Goal: Task Accomplishment & Management: Manage account settings

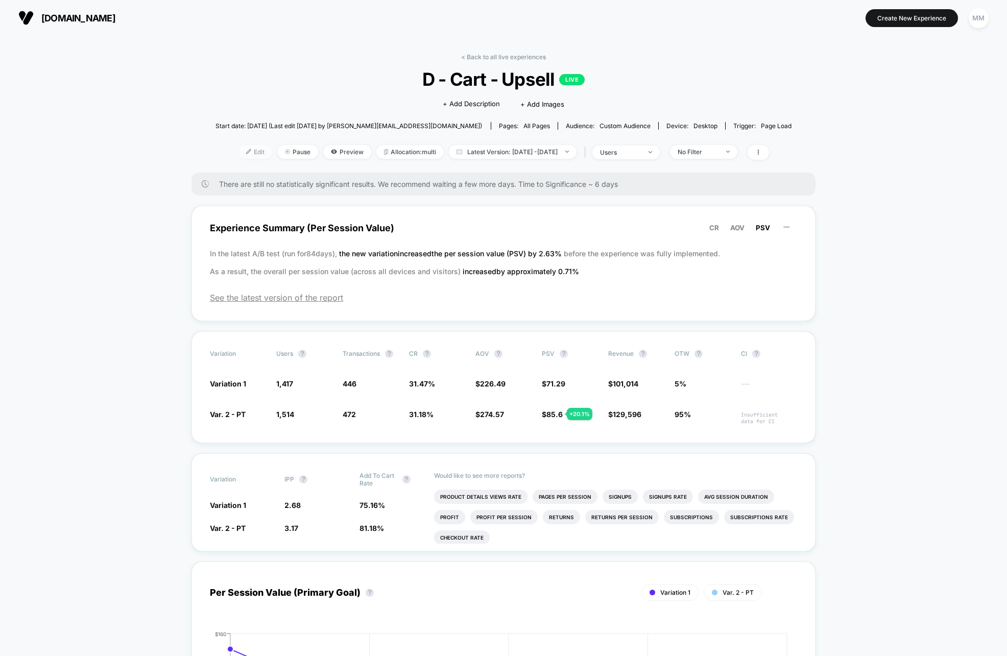
click at [248, 156] on span "Edit" at bounding box center [256, 152] width 34 height 14
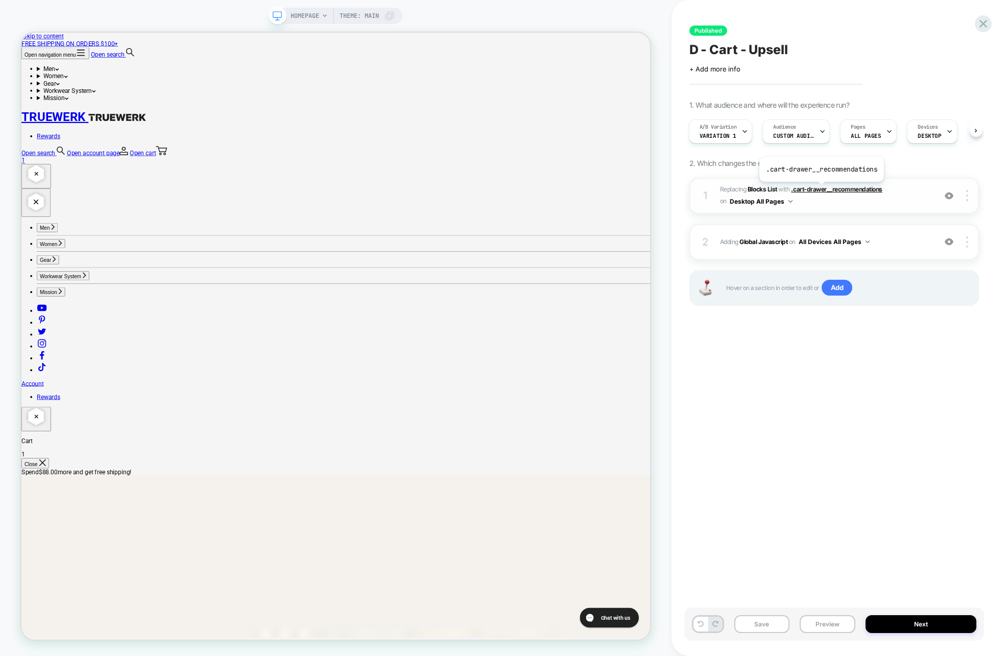
click at [820, 189] on span ".cart-drawer__recommendations" at bounding box center [836, 189] width 91 height 8
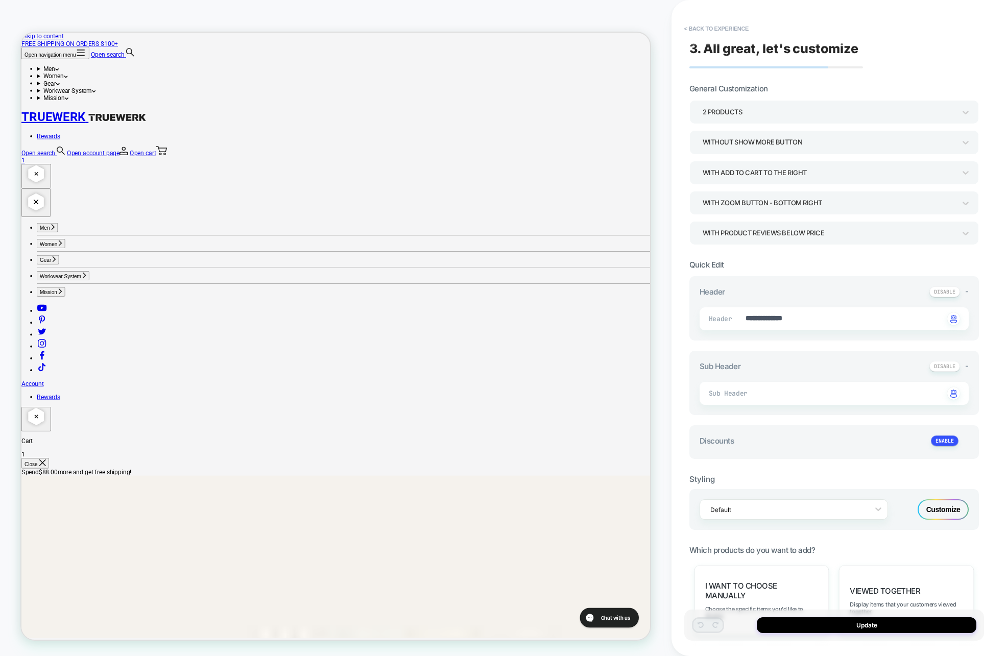
type textarea "*"
click at [714, 29] on button "< Back to experience" at bounding box center [716, 28] width 75 height 16
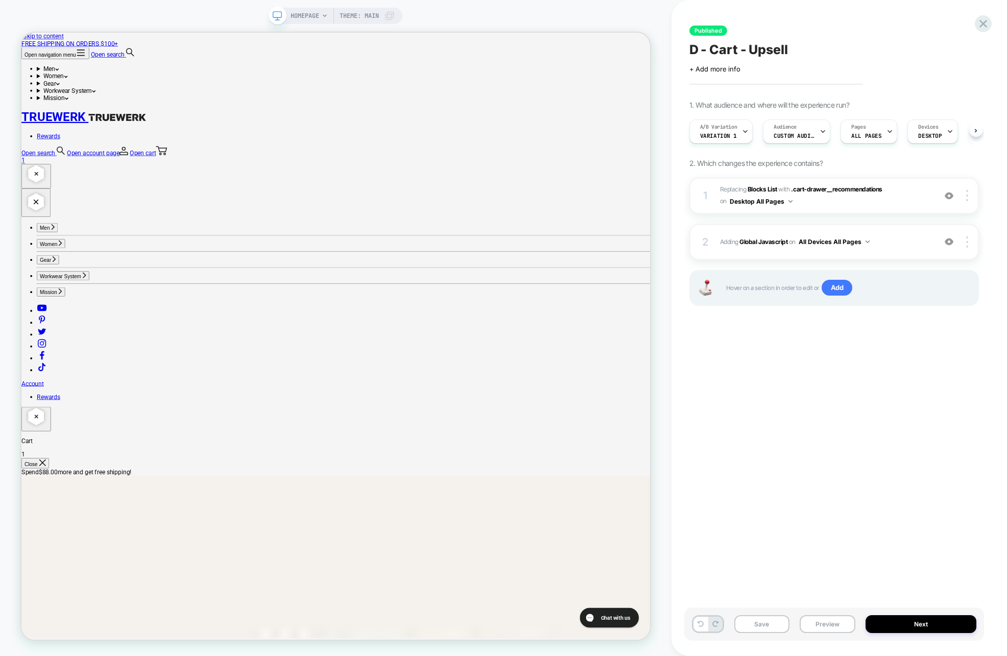
scroll to position [0, 1]
click at [985, 27] on icon at bounding box center [984, 24] width 14 height 14
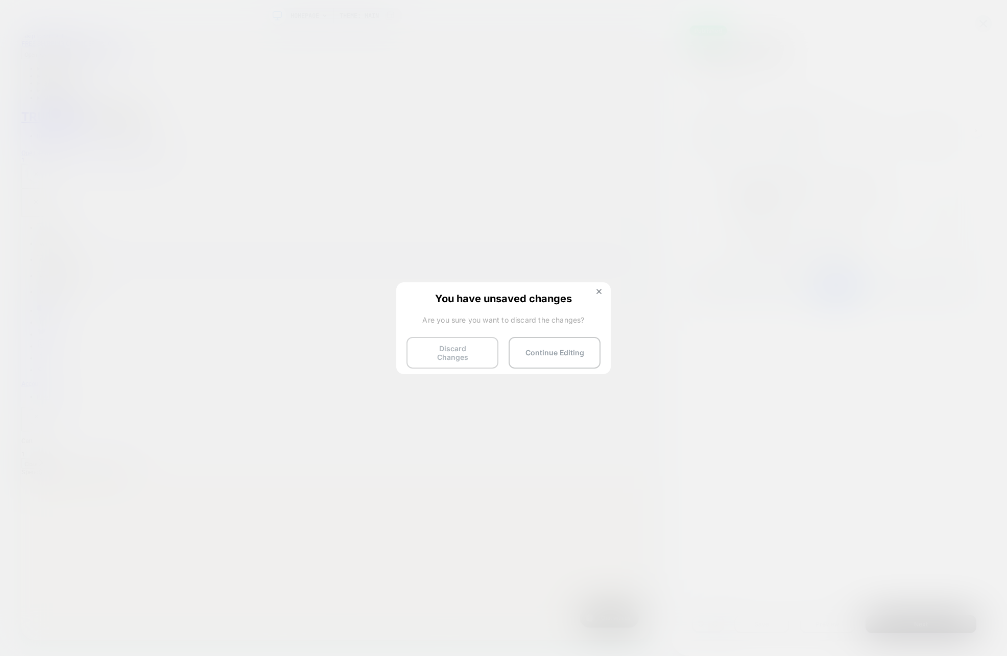
click at [447, 341] on button "Discard Changes" at bounding box center [453, 353] width 92 height 32
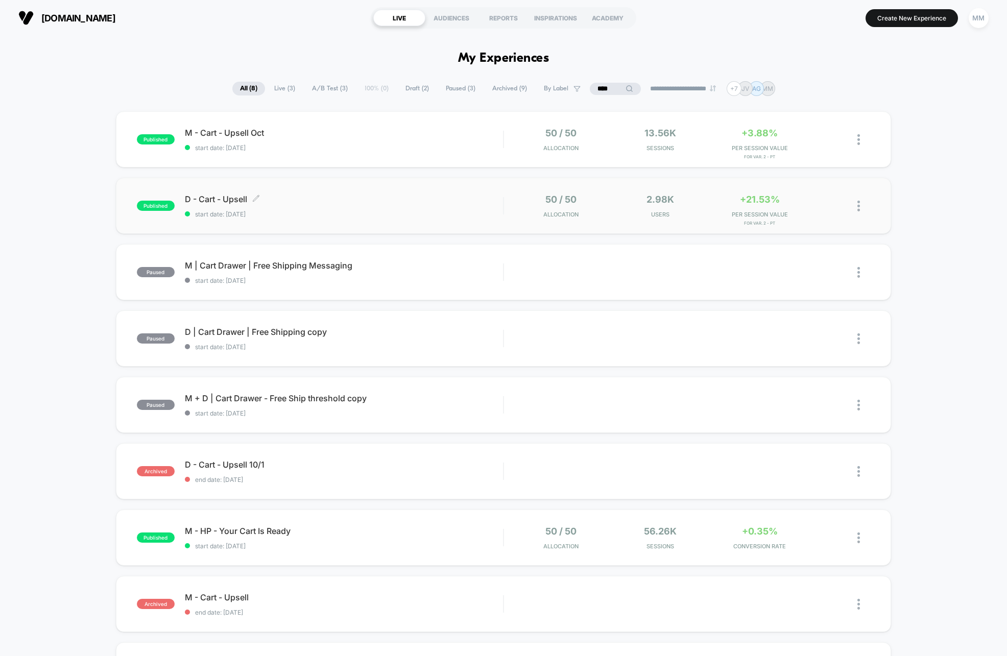
click at [416, 206] on div "D - Cart - Upsell Click to edit experience details Click to edit experience det…" at bounding box center [344, 206] width 318 height 24
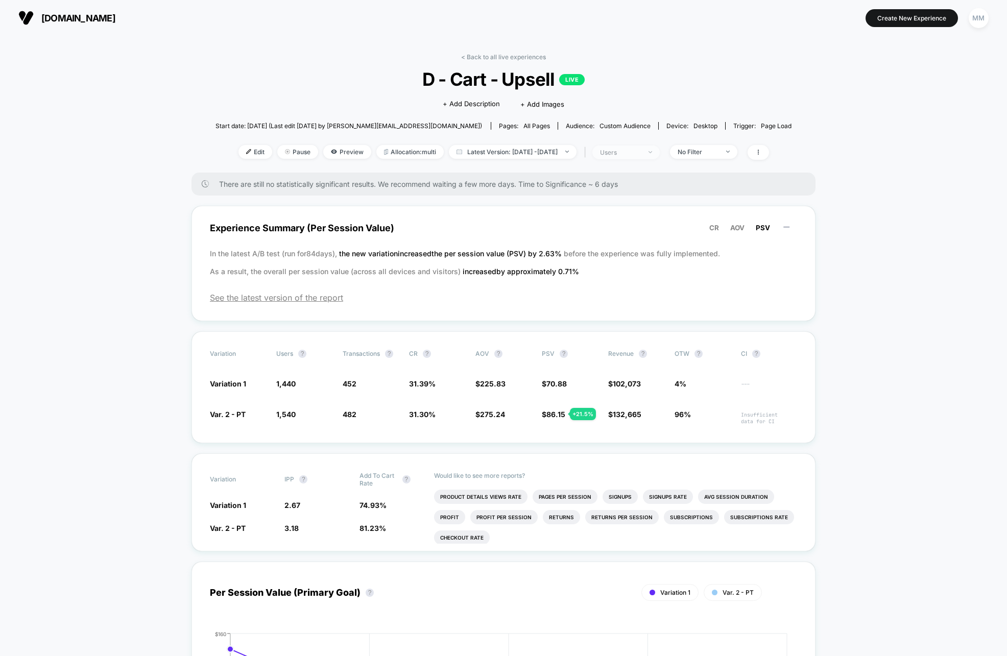
click at [641, 152] on div "users" at bounding box center [620, 153] width 41 height 8
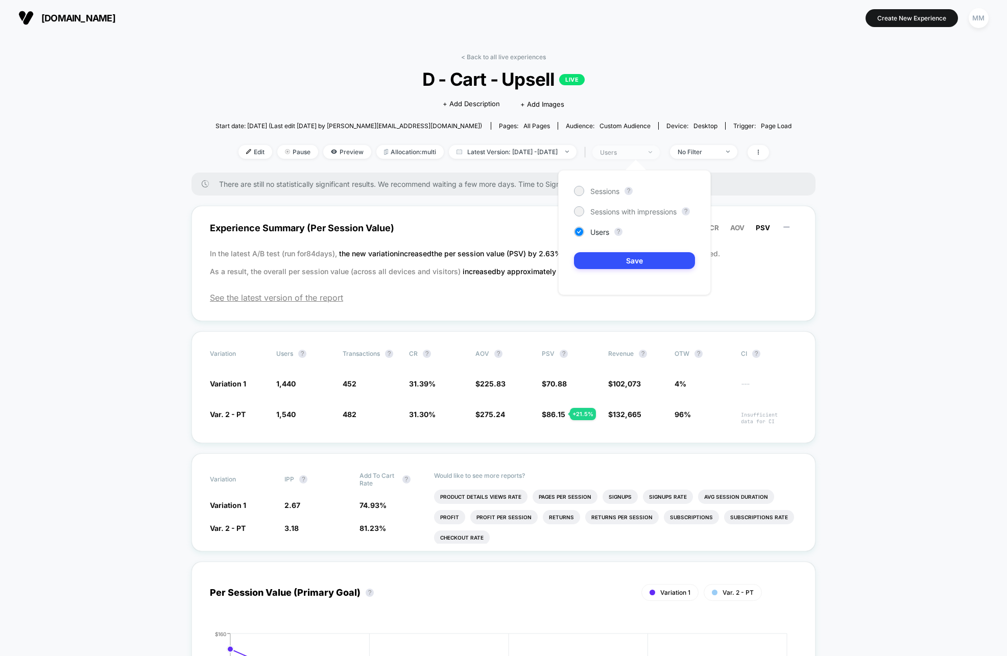
click at [641, 152] on div "users" at bounding box center [620, 153] width 41 height 8
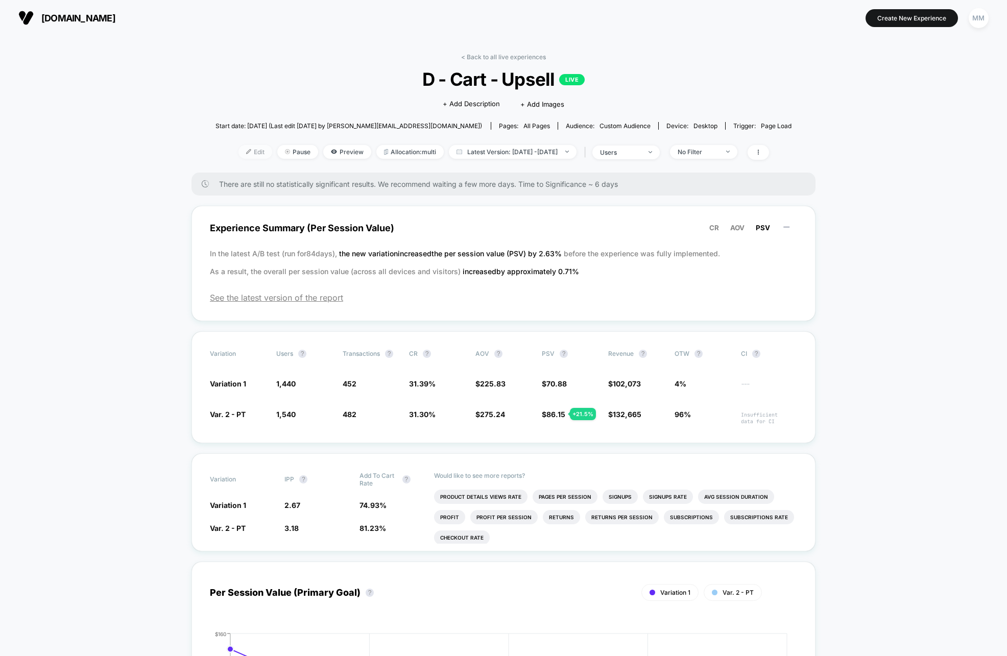
click at [242, 157] on span "Edit" at bounding box center [256, 152] width 34 height 14
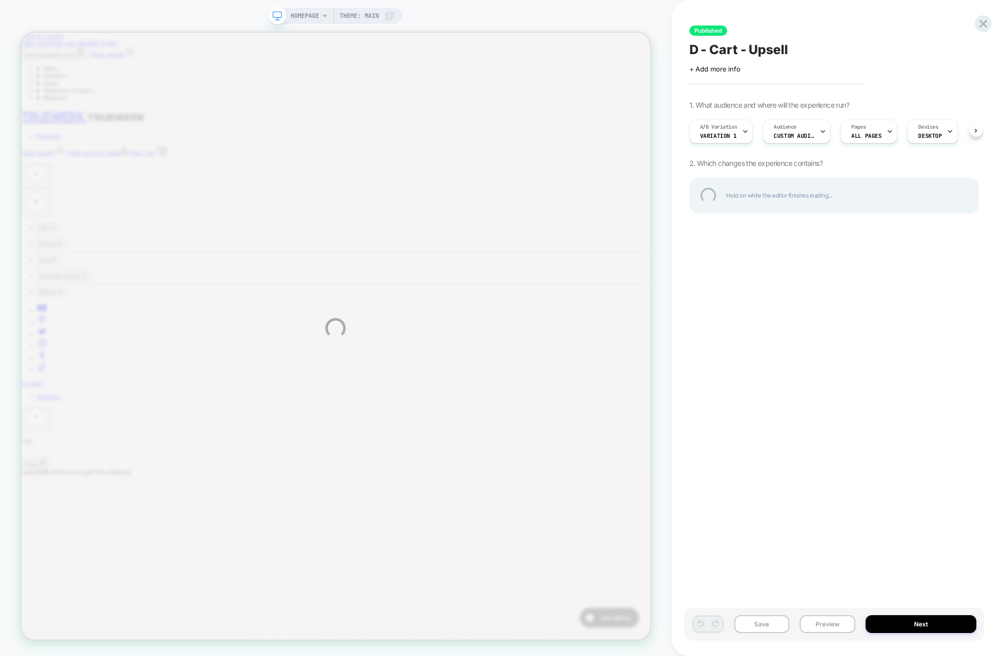
click at [819, 135] on div "HOMEPAGE Theme: MAIN Published D - Cart - Upsell Click to edit experience detai…" at bounding box center [503, 328] width 1007 height 656
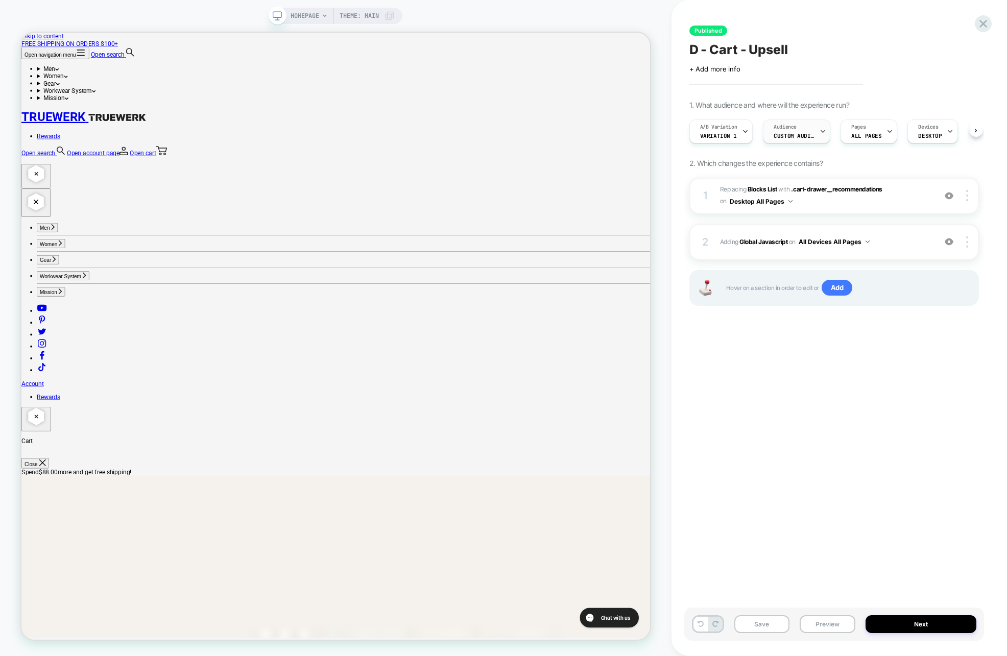
scroll to position [0, 1]
click at [818, 134] on div "Audience Custom Audience" at bounding box center [793, 131] width 61 height 23
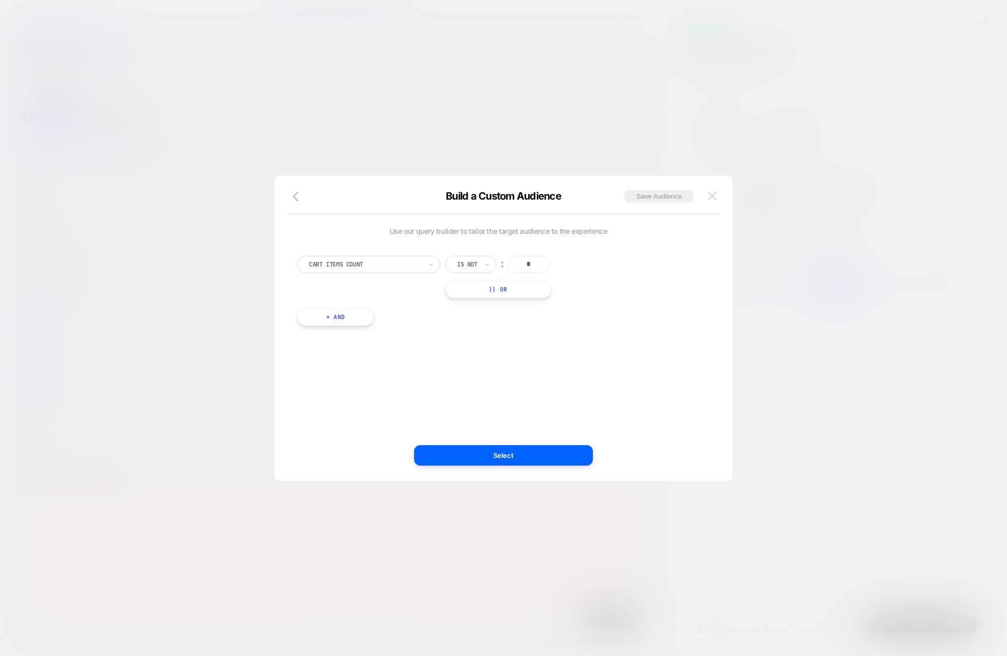
click at [718, 197] on button at bounding box center [712, 195] width 15 height 15
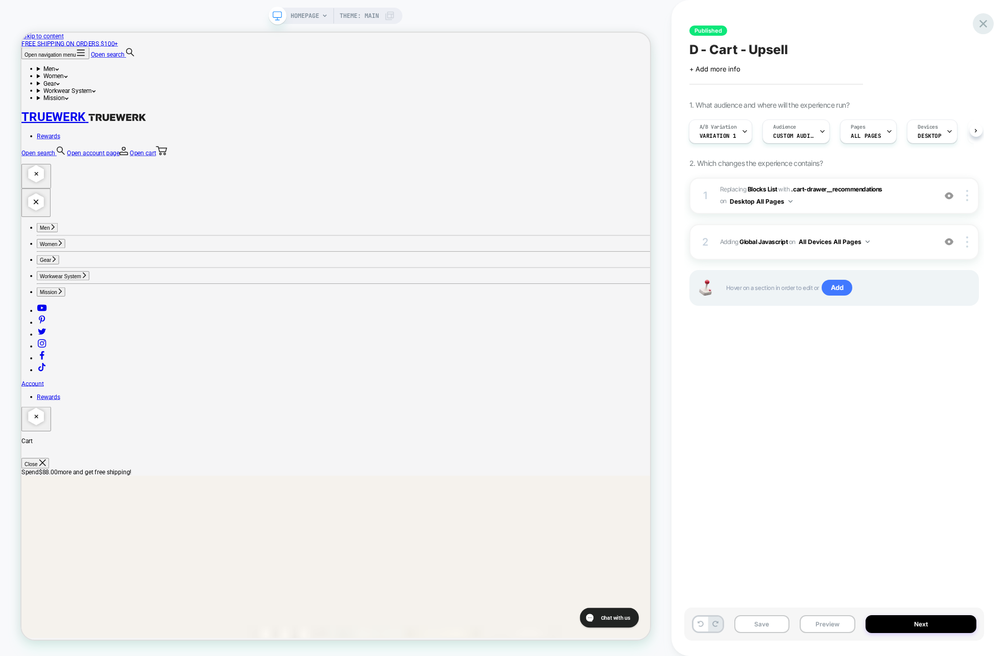
click at [990, 26] on div at bounding box center [983, 23] width 21 height 21
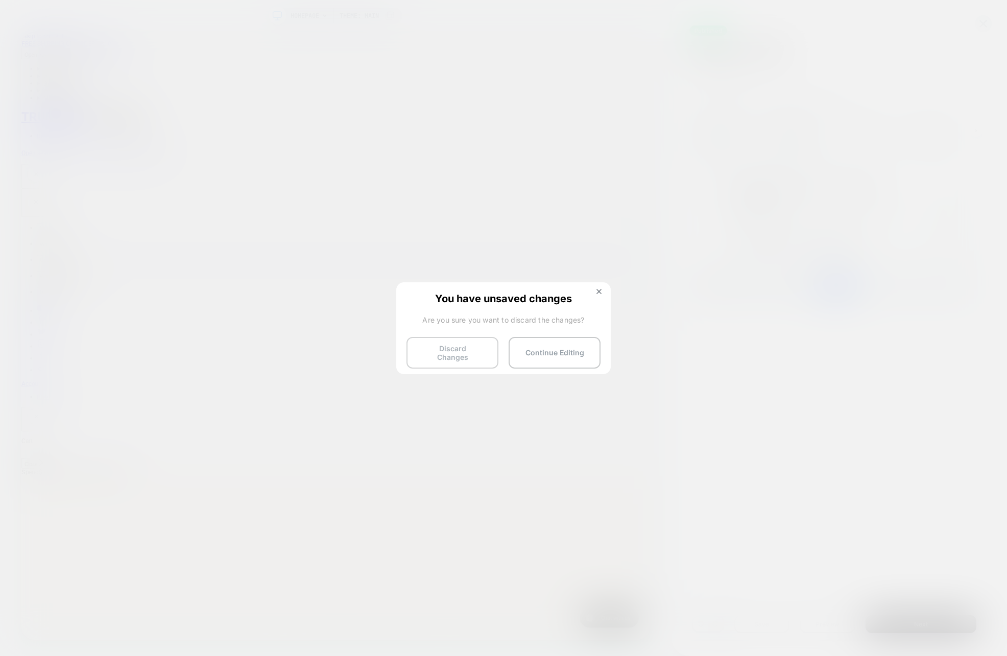
click at [464, 353] on button "Discard Changes" at bounding box center [453, 353] width 92 height 32
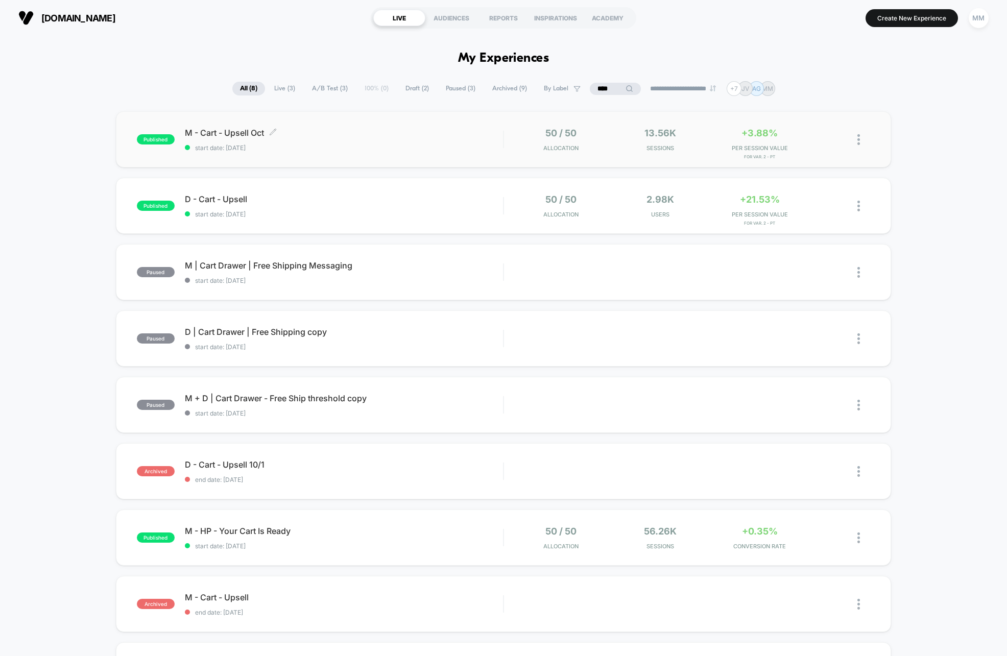
click at [446, 149] on span "start date: [DATE]" at bounding box center [344, 148] width 318 height 8
click at [810, 195] on div "50 / 50 Allocation 2.98k Users +21.53% PER SESSION VALUE for Var. 2 - PT" at bounding box center [672, 206] width 317 height 24
click at [370, 150] on span "start date: [DATE]" at bounding box center [344, 148] width 318 height 8
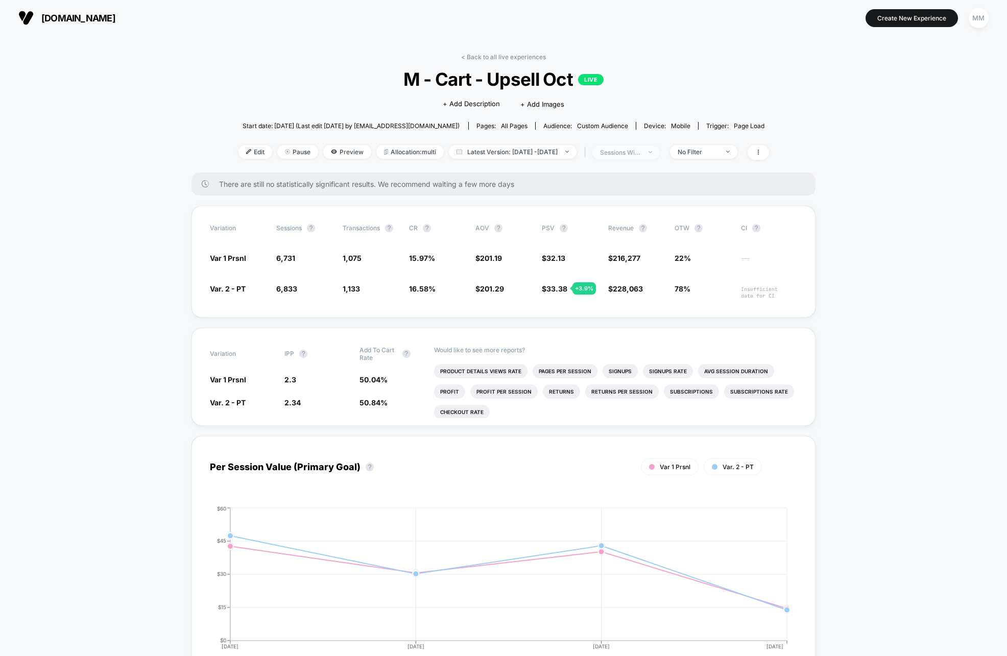
click at [644, 148] on span "sessions with impression" at bounding box center [625, 153] width 67 height 14
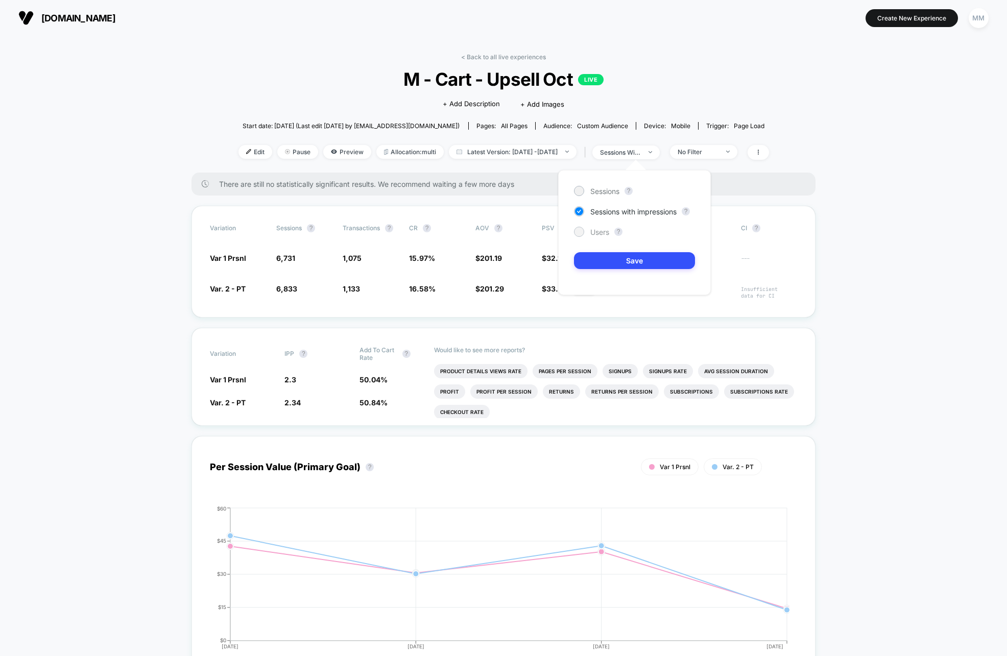
click at [596, 231] on span "Users" at bounding box center [599, 232] width 19 height 9
click at [615, 255] on button "Save" at bounding box center [634, 260] width 121 height 17
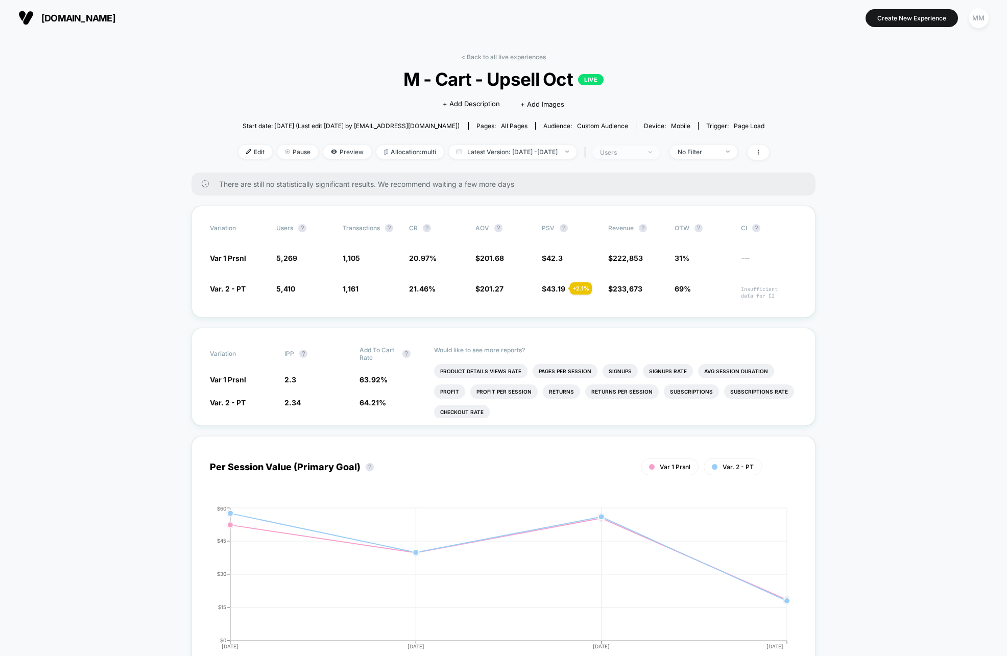
click at [638, 155] on span "users" at bounding box center [625, 153] width 67 height 14
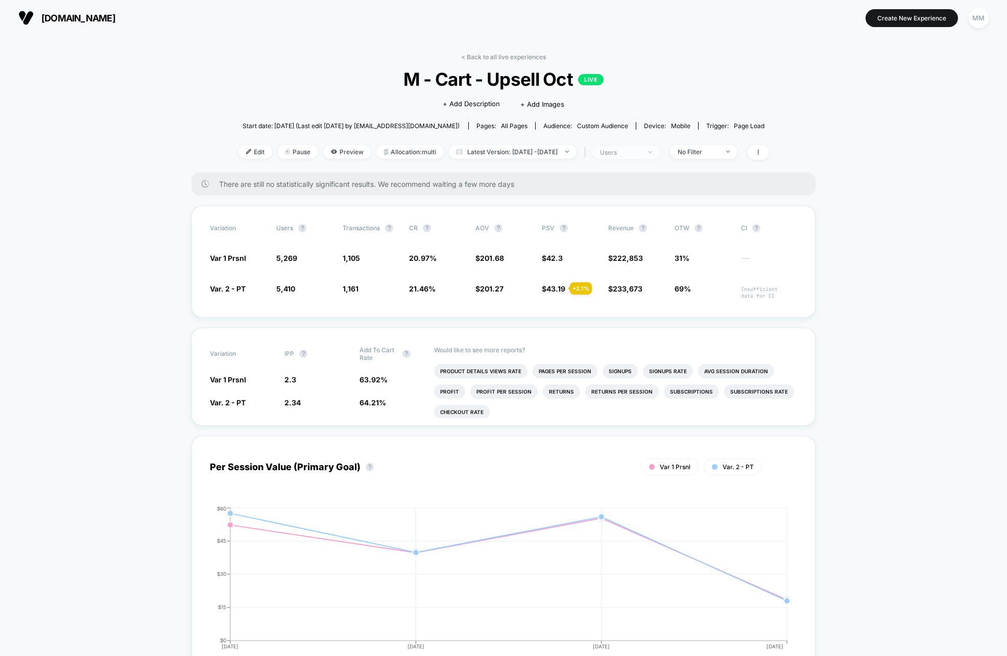
click at [641, 152] on div "users" at bounding box center [620, 153] width 41 height 8
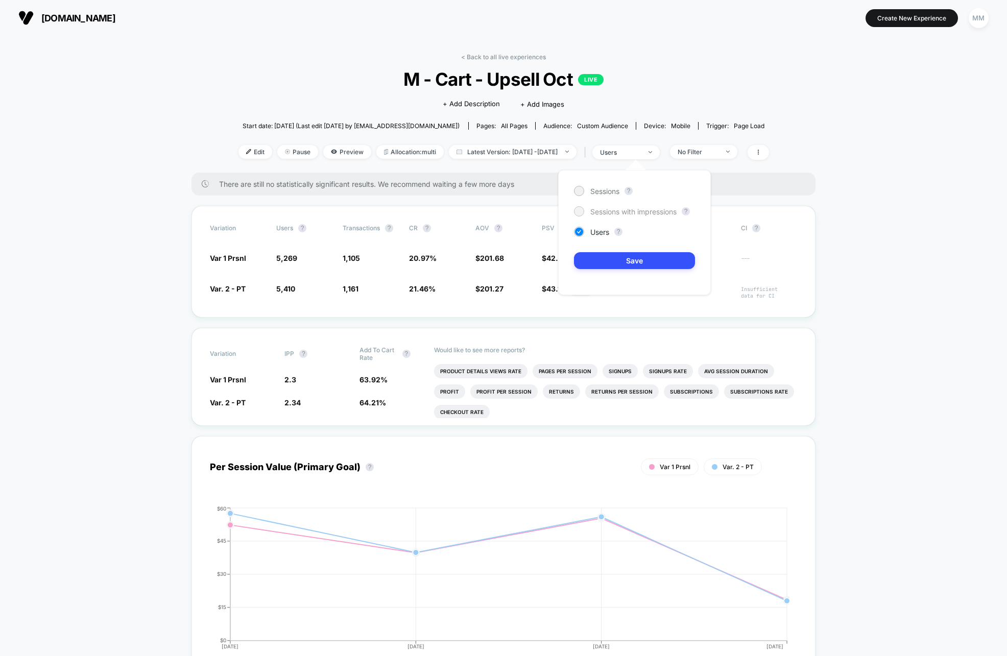
click at [624, 212] on span "Sessions with impressions" at bounding box center [633, 211] width 86 height 9
click at [626, 263] on button "Save" at bounding box center [634, 260] width 121 height 17
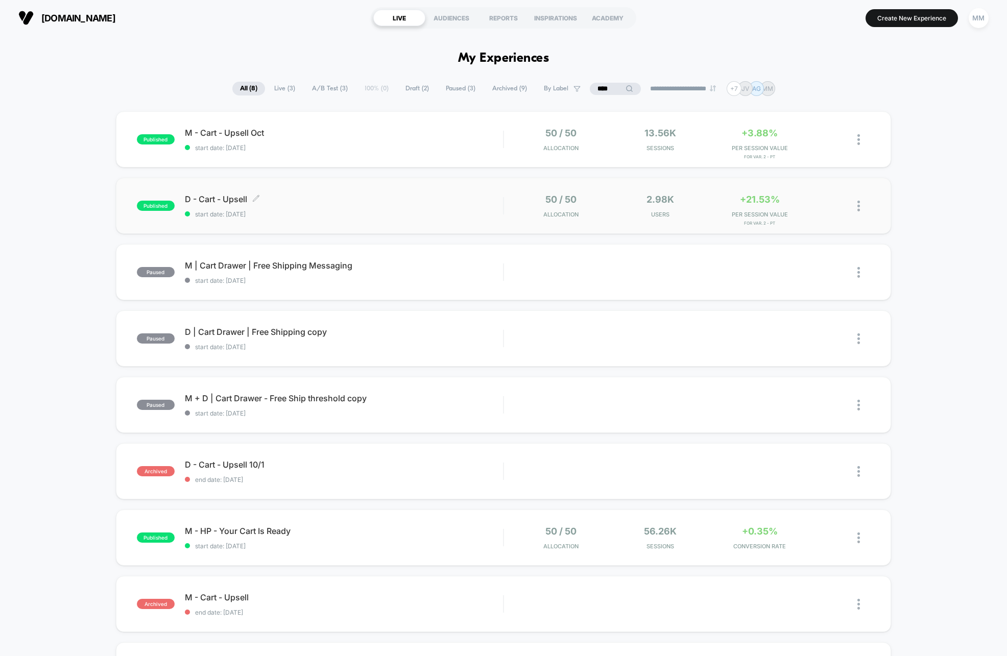
click at [401, 216] on span "start date: [DATE]" at bounding box center [344, 214] width 318 height 8
click at [384, 132] on span "M - Cart - Upsell Oct Click to edit experience details" at bounding box center [344, 133] width 318 height 10
click at [470, 201] on span "D - Cart - Upsell Click to edit experience details" at bounding box center [344, 199] width 318 height 10
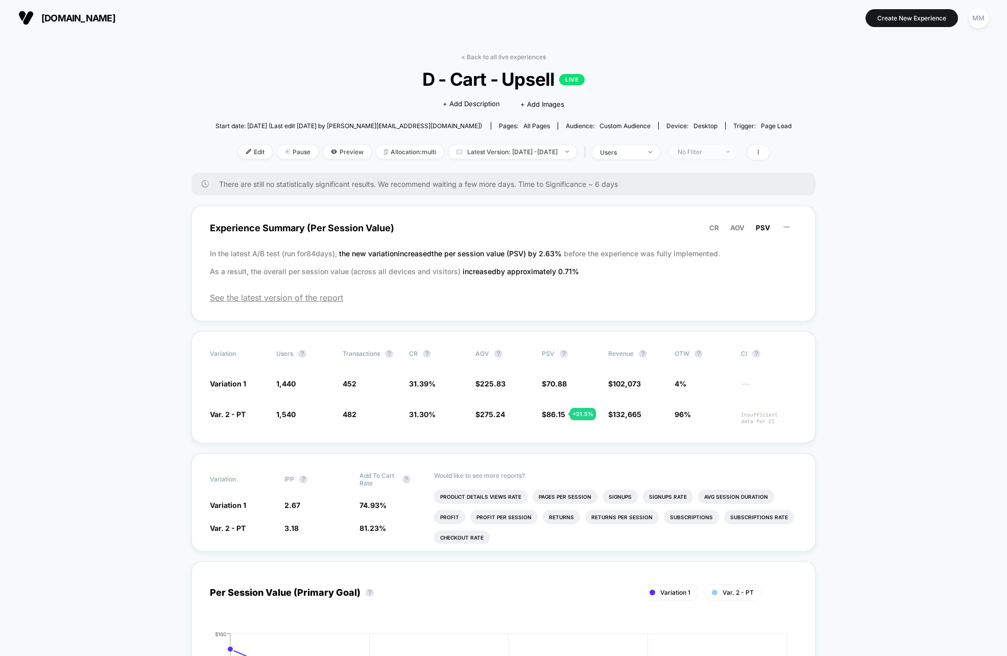
click at [705, 155] on div "No Filter" at bounding box center [698, 152] width 41 height 8
click at [706, 251] on span "New Visitors" at bounding box center [707, 251] width 42 height 9
click at [713, 300] on button "Save" at bounding box center [716, 300] width 93 height 17
click at [719, 152] on div "New Visitors" at bounding box center [698, 152] width 41 height 8
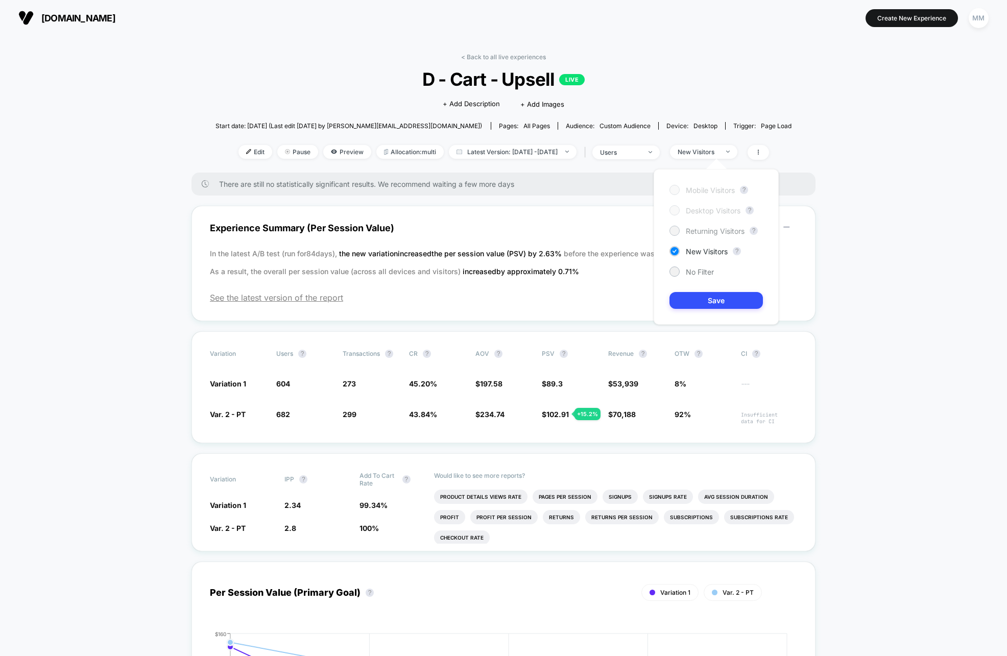
click at [711, 233] on span "Returning Visitors" at bounding box center [715, 231] width 59 height 9
click at [718, 309] on button "Save" at bounding box center [716, 300] width 93 height 17
